Goal: Information Seeking & Learning: Learn about a topic

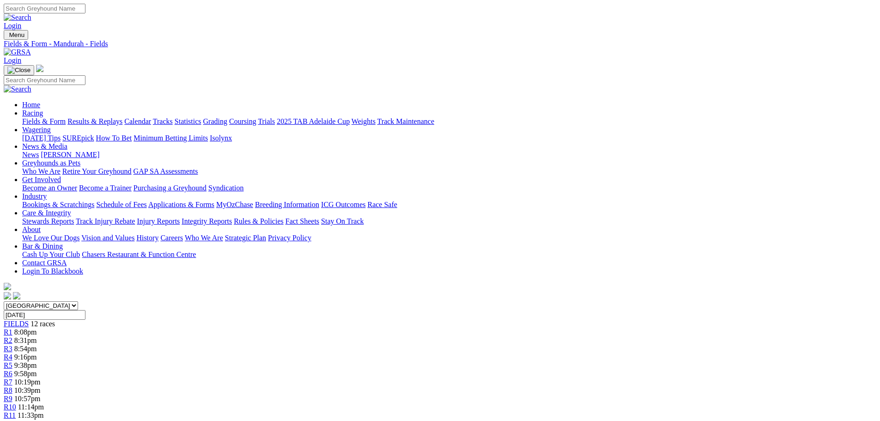
click at [85, 310] on input "Thursday, 9 Oct 2025" at bounding box center [45, 315] width 82 height 10
type input "Friday, 10 Oct 2025"
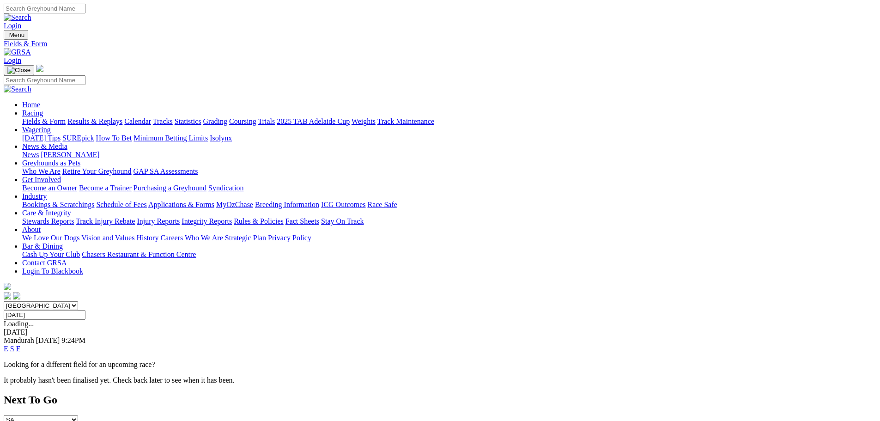
click at [20, 345] on link "F" at bounding box center [18, 349] width 4 height 8
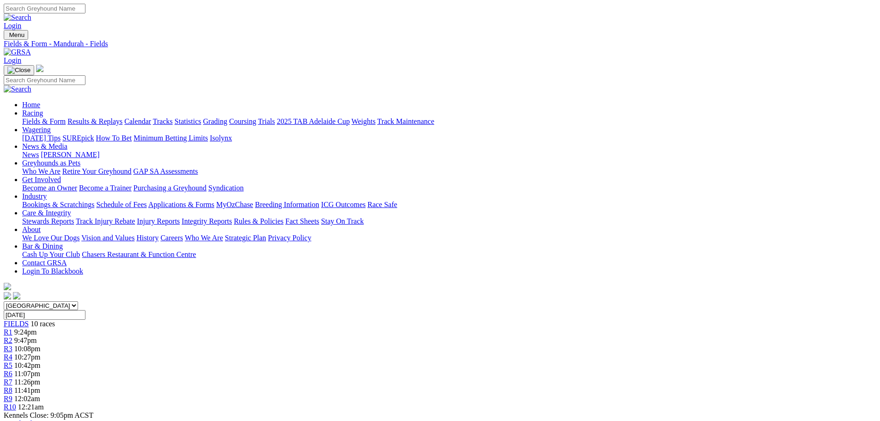
click at [85, 310] on input "Friday, 10 Oct 2025" at bounding box center [45, 315] width 82 height 10
type input "[DATE]"
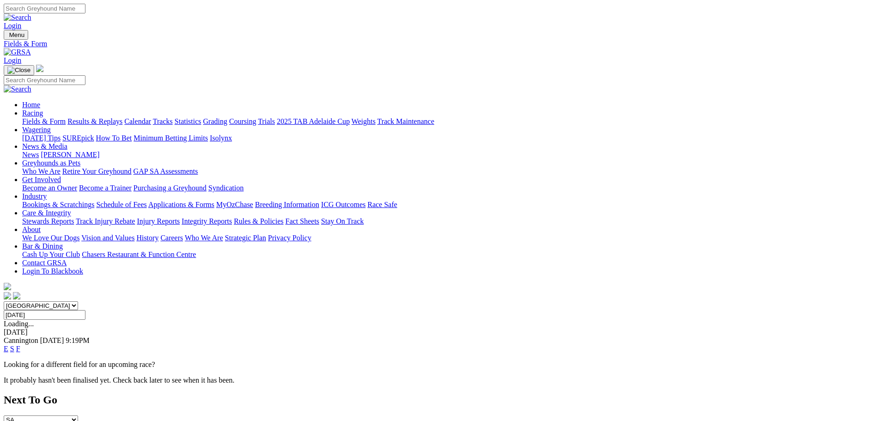
click at [20, 345] on link "F" at bounding box center [18, 349] width 4 height 8
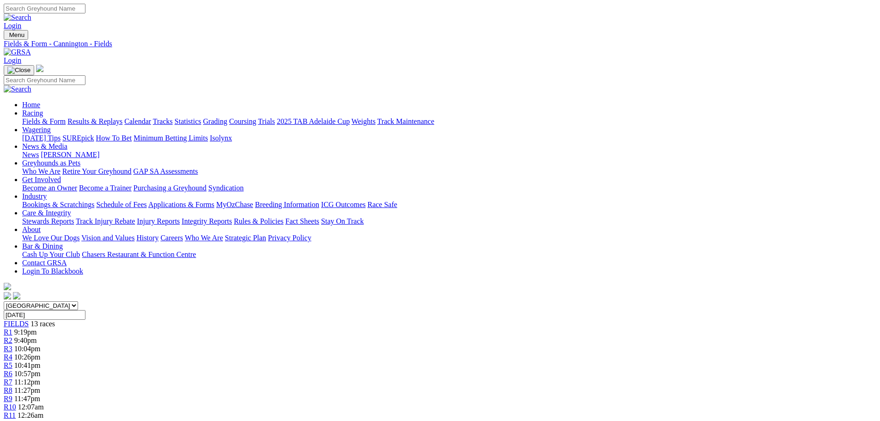
click at [85, 310] on input "[DATE]" at bounding box center [45, 315] width 82 height 10
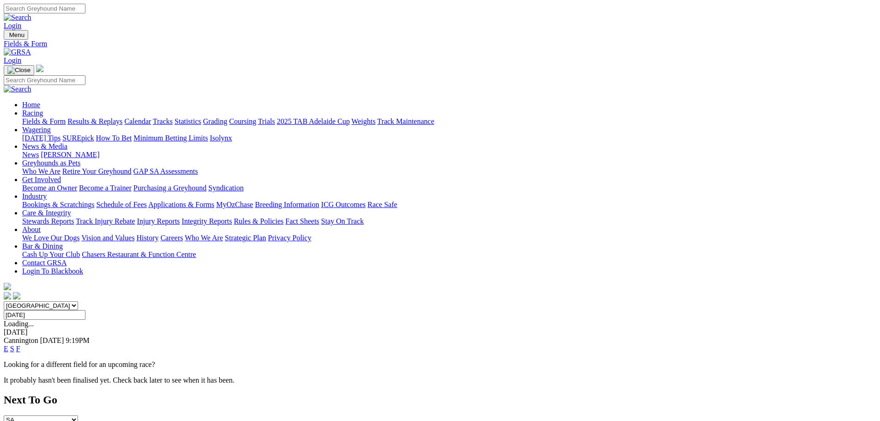
click at [85, 310] on input "[DATE]" at bounding box center [45, 315] width 82 height 10
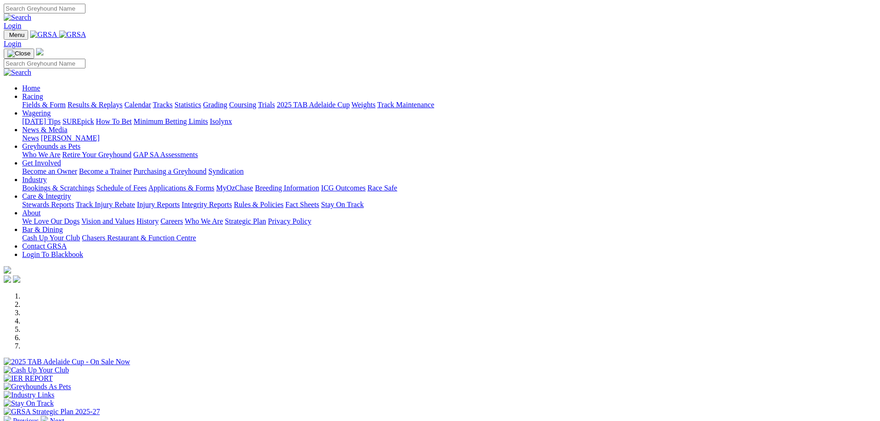
click at [66, 101] on link "Fields & Form" at bounding box center [43, 105] width 43 height 8
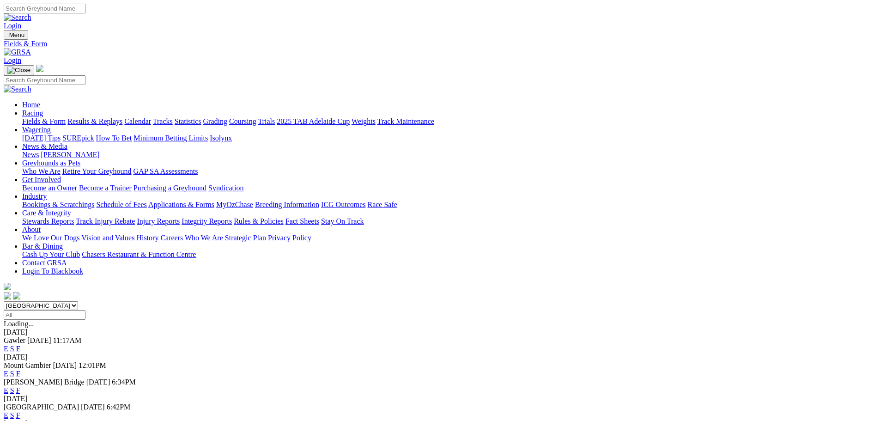
click at [78, 301] on select "South Australia New South Wales Northern Territory Queensland Tasmania Victoria…" at bounding box center [41, 305] width 74 height 9
select select "WA"
click at [78, 301] on select "South Australia New South Wales Northern Territory Queensland Tasmania Victoria…" at bounding box center [41, 305] width 74 height 9
click at [20, 395] on link "F" at bounding box center [18, 399] width 4 height 8
